Goal: Check status: Check status

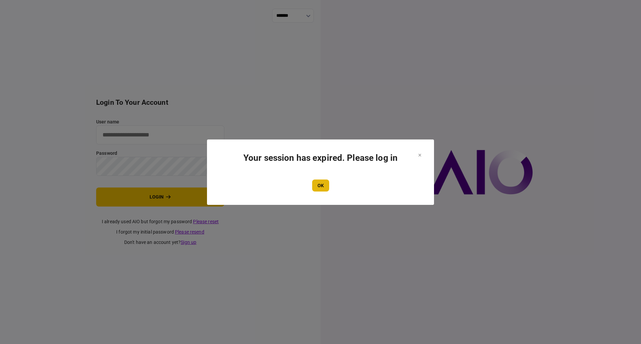
type input "**********"
click at [321, 188] on button "OK" at bounding box center [320, 186] width 17 height 12
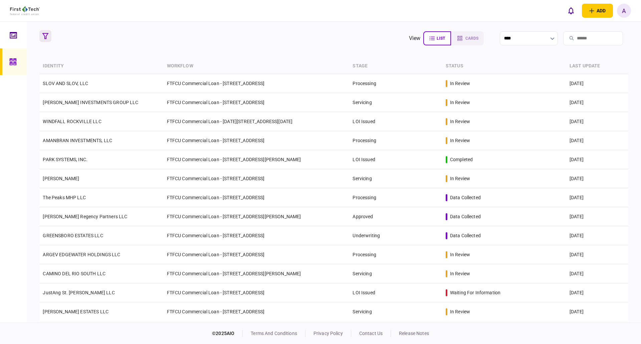
click at [43, 32] on button "button" at bounding box center [45, 36] width 12 height 12
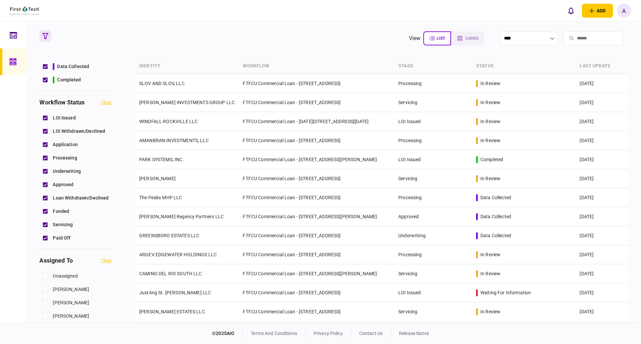
scroll to position [200, 0]
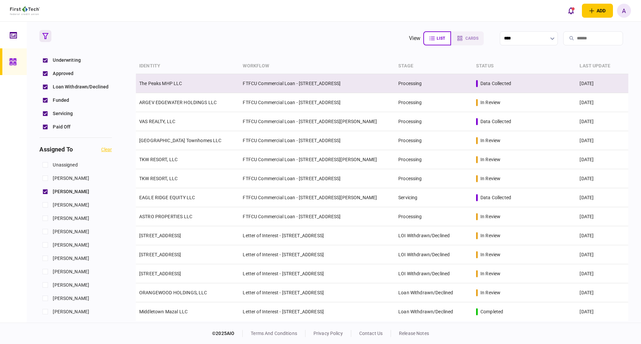
click at [164, 82] on link "The Peaks MHP LLC" at bounding box center [160, 83] width 43 height 5
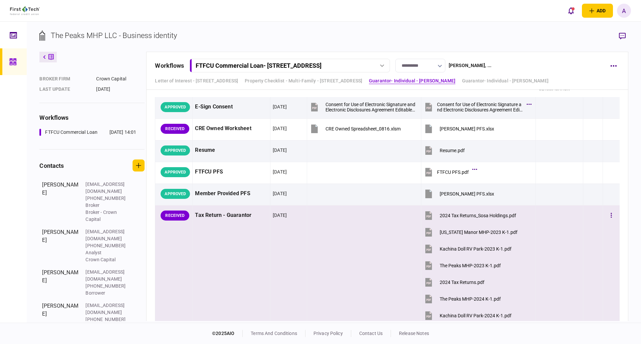
scroll to position [1468, 0]
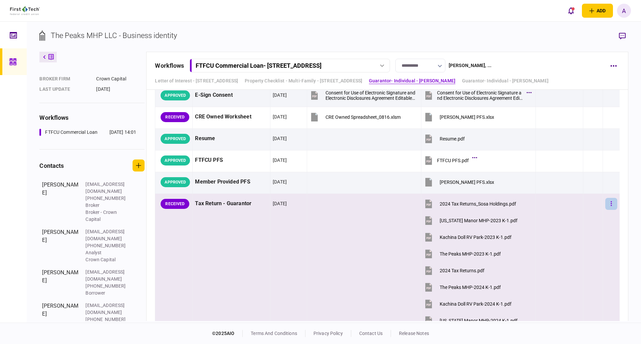
click at [610, 204] on icon "button" at bounding box center [610, 203] width 1 height 5
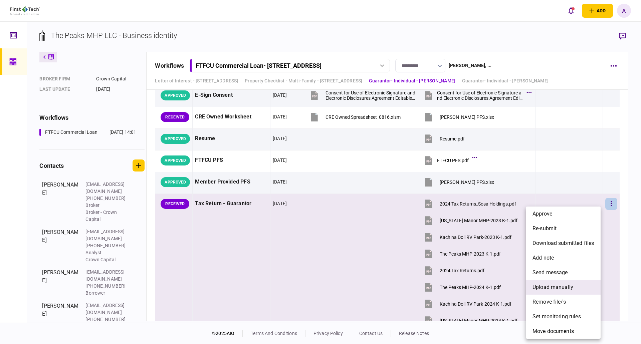
click at [551, 288] on span "upload manually" at bounding box center [552, 287] width 41 height 8
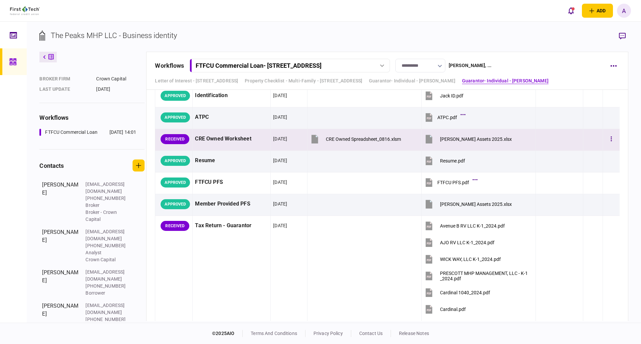
scroll to position [2069, 0]
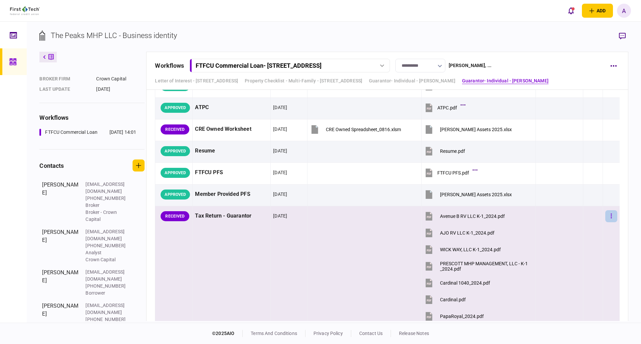
click at [610, 215] on icon "button" at bounding box center [610, 216] width 1 height 6
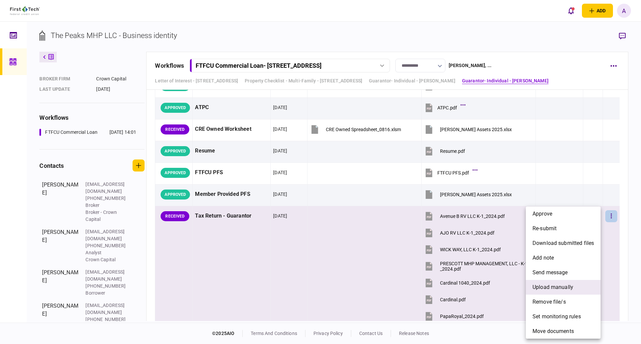
click at [562, 286] on span "upload manually" at bounding box center [552, 287] width 41 height 8
